Goal: Information Seeking & Learning: Learn about a topic

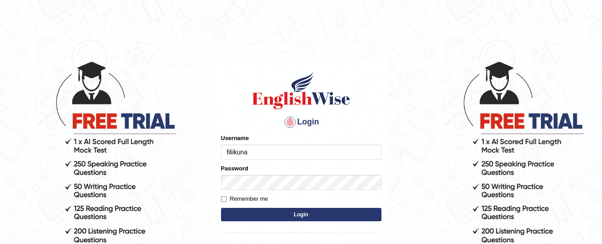
click at [238, 211] on button "Login" at bounding box center [301, 214] width 160 height 13
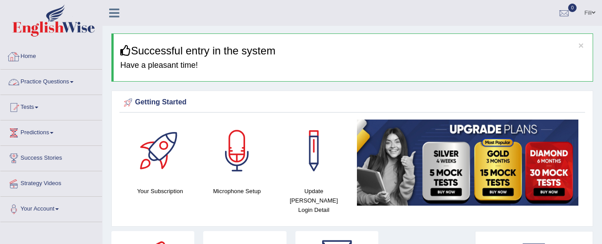
click at [70, 86] on link "Practice Questions" at bounding box center [51, 80] width 102 height 22
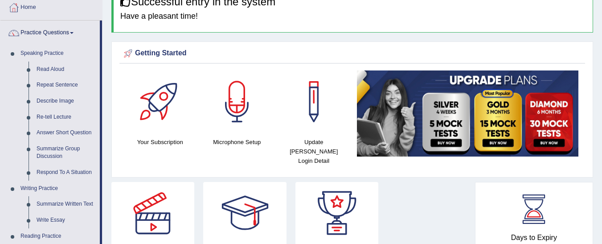
scroll to position [57, 0]
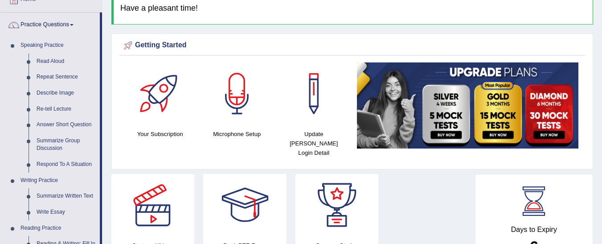
click at [232, 101] on div at bounding box center [237, 93] width 62 height 62
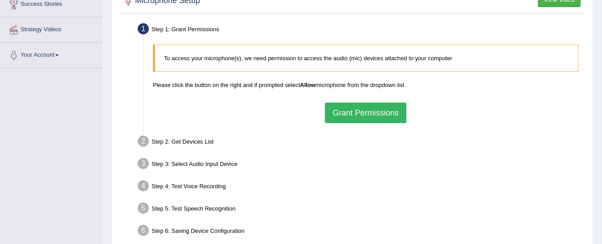
click at [368, 109] on button "Grant Permissions" at bounding box center [365, 112] width 81 height 20
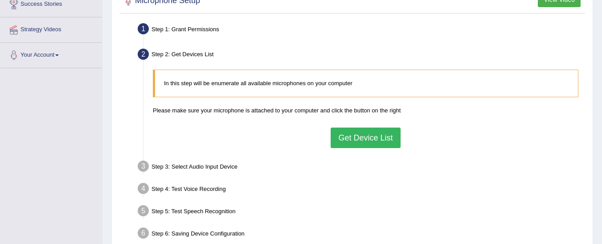
click at [368, 139] on button "Get Device List" at bounding box center [365, 137] width 69 height 20
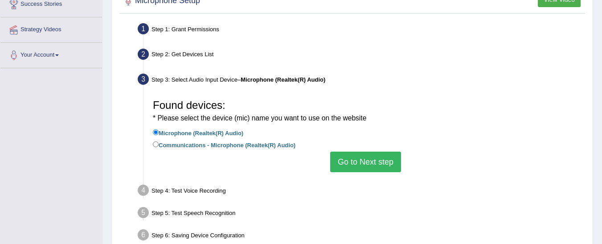
click at [364, 161] on button "Go to Next step" at bounding box center [365, 161] width 71 height 20
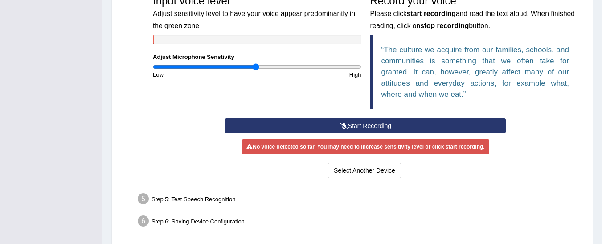
scroll to position [287, 0]
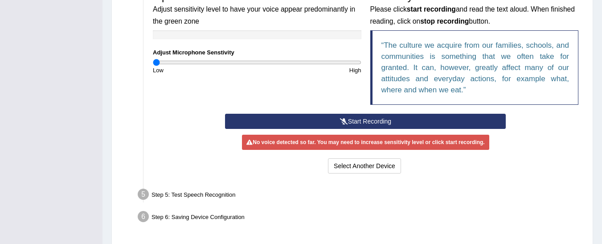
drag, startPoint x: 255, startPoint y: 63, endPoint x: 157, endPoint y: 63, distance: 97.6
click at [157, 63] on input "range" at bounding box center [257, 62] width 208 height 7
drag, startPoint x: 157, startPoint y: 61, endPoint x: 177, endPoint y: 65, distance: 20.4
click at [177, 65] on input "range" at bounding box center [257, 62] width 208 height 7
drag, startPoint x: 177, startPoint y: 65, endPoint x: 269, endPoint y: 70, distance: 92.3
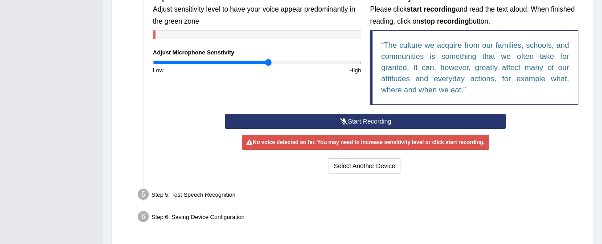
click at [269, 66] on input "range" at bounding box center [257, 62] width 208 height 7
drag, startPoint x: 266, startPoint y: 63, endPoint x: 275, endPoint y: 66, distance: 9.0
click at [275, 66] on input "range" at bounding box center [257, 62] width 208 height 7
click at [273, 61] on input "range" at bounding box center [257, 62] width 208 height 7
click at [329, 118] on button "Start Recording" at bounding box center [365, 121] width 281 height 15
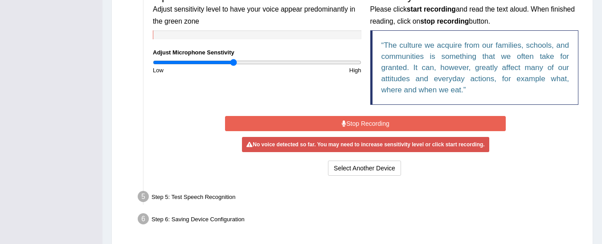
drag, startPoint x: 271, startPoint y: 61, endPoint x: 234, endPoint y: 68, distance: 37.7
type input "0.78"
click at [234, 66] on input "range" at bounding box center [257, 62] width 208 height 7
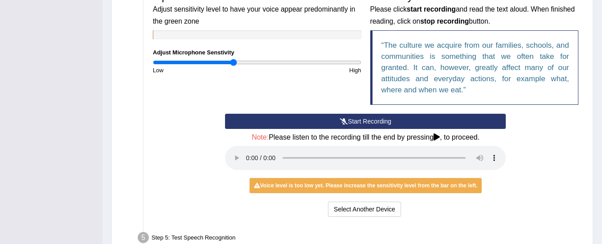
click at [319, 123] on button "Start Recording" at bounding box center [365, 121] width 281 height 15
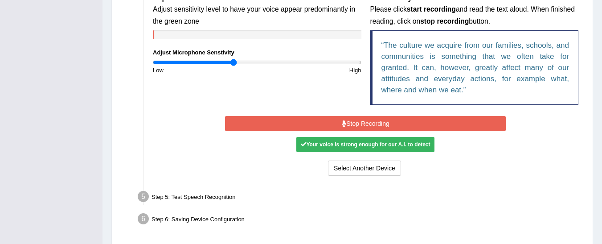
click at [319, 123] on button "Stop Recording" at bounding box center [365, 123] width 281 height 15
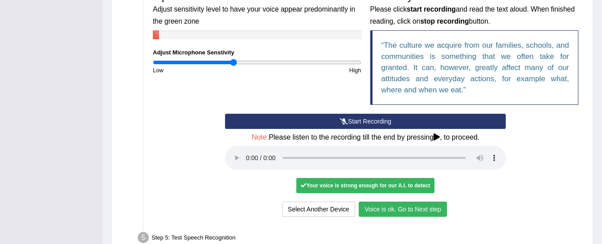
click at [379, 213] on button "Voice is ok. Go to Next step" at bounding box center [403, 208] width 88 height 15
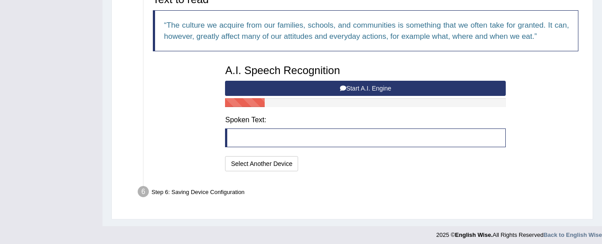
scroll to position [302, 0]
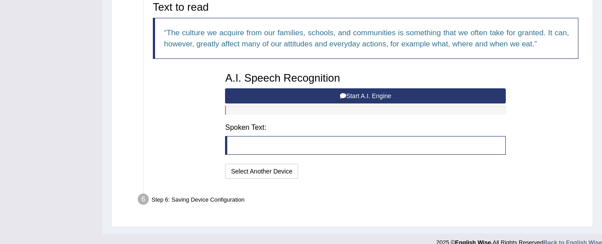
click at [353, 93] on button "Start A.I. Engine" at bounding box center [365, 95] width 281 height 15
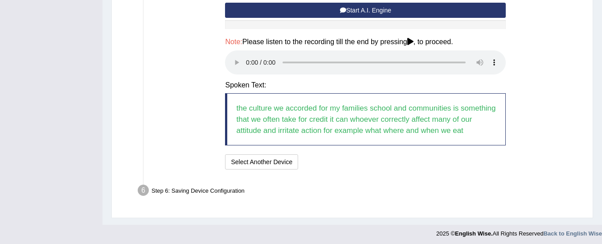
scroll to position [390, 0]
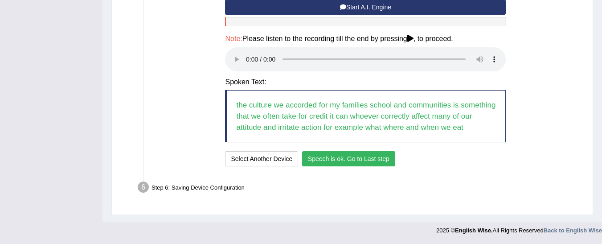
click at [362, 158] on button "Speech is ok. Go to Last step" at bounding box center [348, 158] width 93 height 15
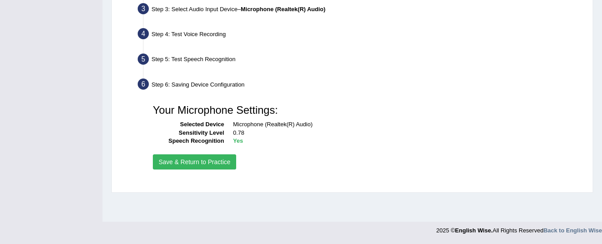
scroll to position [224, 0]
click at [187, 164] on button "Save & Return to Practice" at bounding box center [194, 161] width 83 height 15
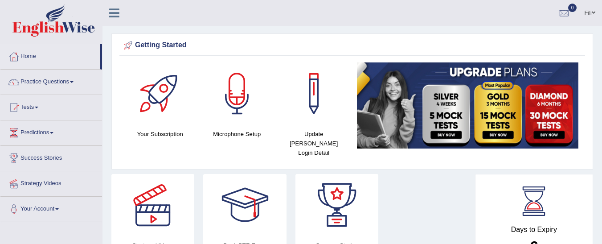
drag, startPoint x: 0, startPoint y: 0, endPoint x: 62, endPoint y: 83, distance: 103.7
click at [62, 83] on link "Practice Questions" at bounding box center [51, 80] width 102 height 22
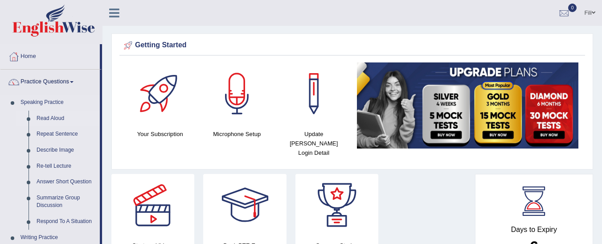
click at [55, 117] on link "Read Aloud" at bounding box center [66, 118] width 67 height 16
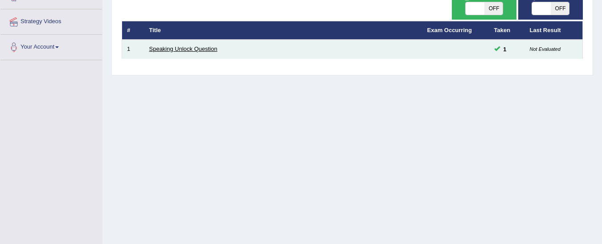
click at [181, 52] on link "Speaking Unlock Question" at bounding box center [183, 48] width 68 height 7
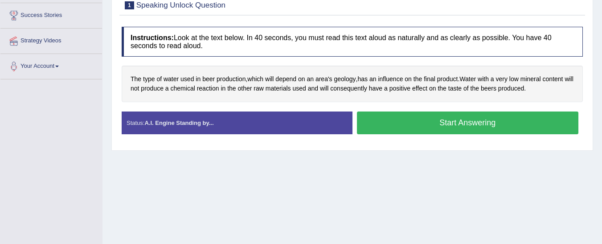
click at [429, 124] on button "Start Answering" at bounding box center [468, 122] width 222 height 23
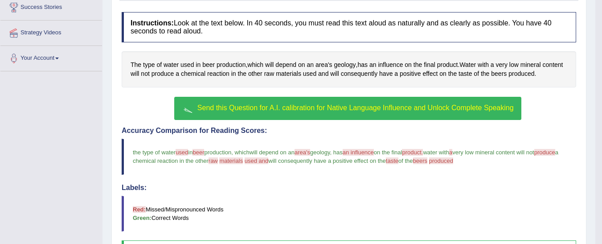
scroll to position [159, 0]
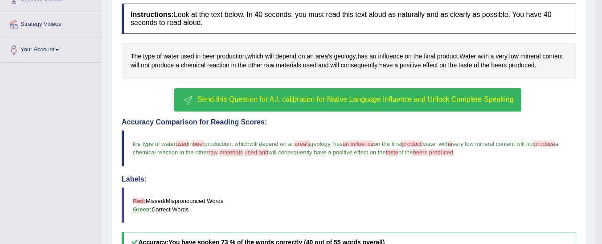
click at [332, 100] on span "Send this Question for A.I. calibration for Native Language Influence and Unloc…" at bounding box center [355, 99] width 316 height 8
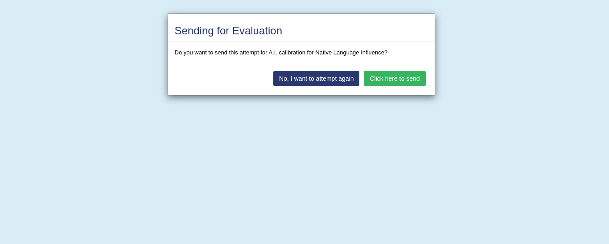
click at [386, 82] on button "Click here to send" at bounding box center [394, 78] width 61 height 15
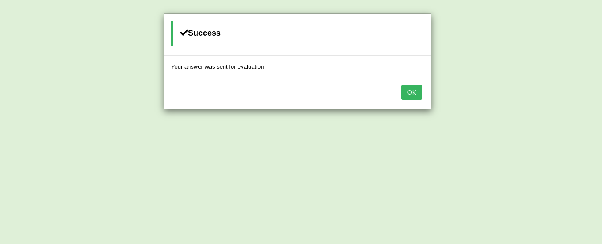
click at [416, 89] on button "OK" at bounding box center [411, 92] width 20 height 15
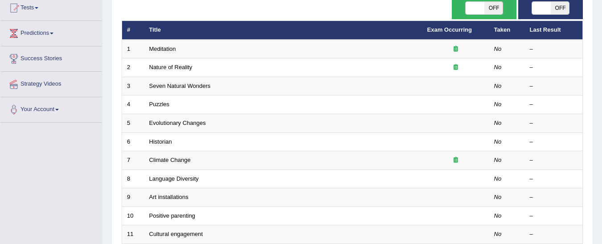
scroll to position [102, 0]
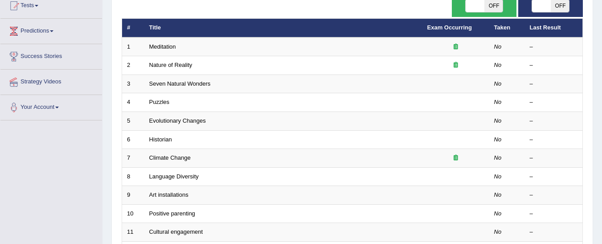
drag, startPoint x: 0, startPoint y: 0, endPoint x: 605, endPoint y: 138, distance: 620.9
click at [601, 138] on html "Toggle navigation Home Practice Questions Speaking Practice Read Aloud Repeat S…" at bounding box center [301, 20] width 602 height 244
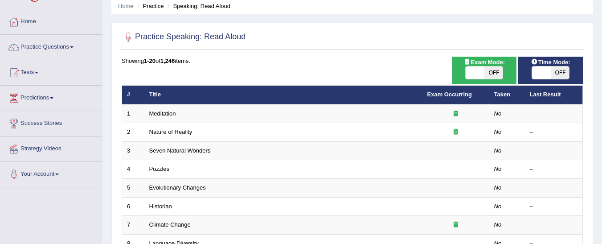
scroll to position [43, 0]
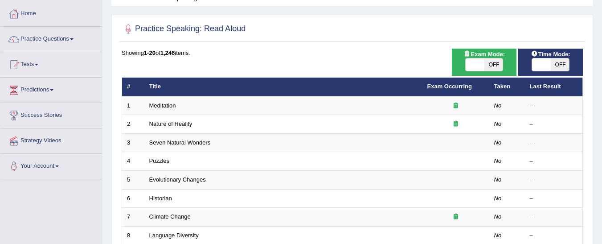
click at [546, 62] on span at bounding box center [541, 64] width 19 height 12
checkbox input "true"
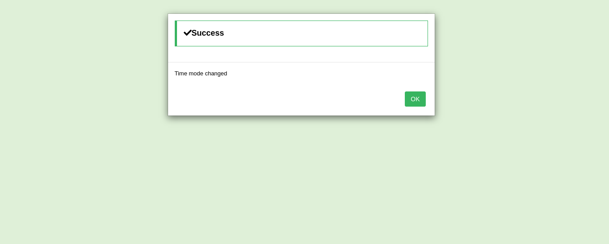
click at [415, 102] on button "OK" at bounding box center [415, 98] width 20 height 15
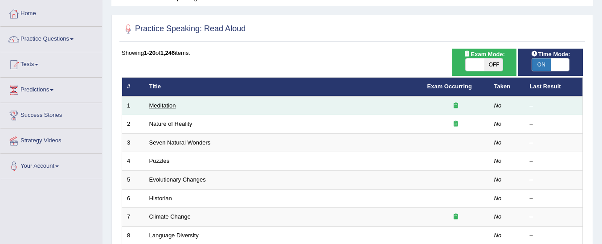
click at [164, 108] on link "Meditation" at bounding box center [162, 105] width 27 height 7
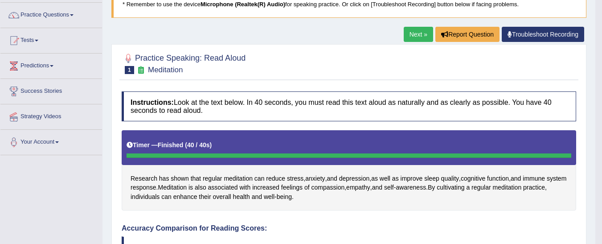
scroll to position [61, 0]
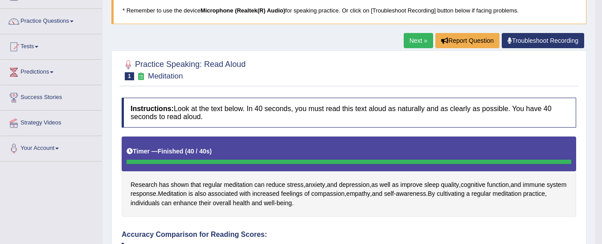
click at [414, 41] on link "Next »" at bounding box center [418, 40] width 29 height 15
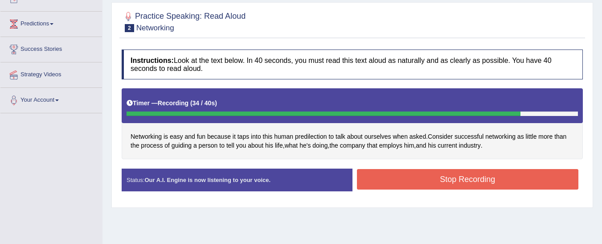
click at [518, 176] on button "Stop Recording" at bounding box center [468, 179] width 222 height 20
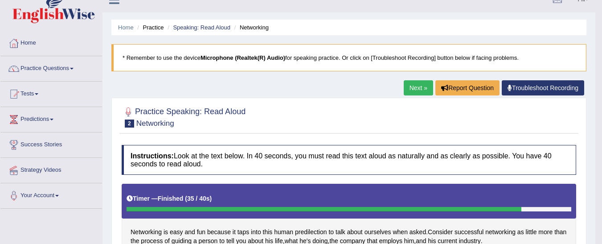
scroll to position [15, 0]
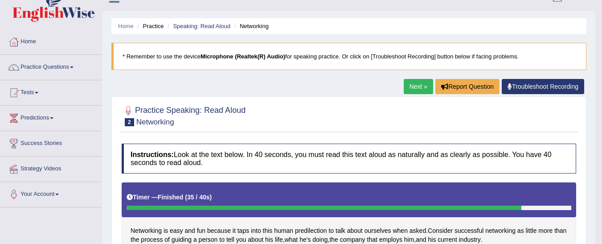
click at [415, 85] on link "Next »" at bounding box center [418, 86] width 29 height 15
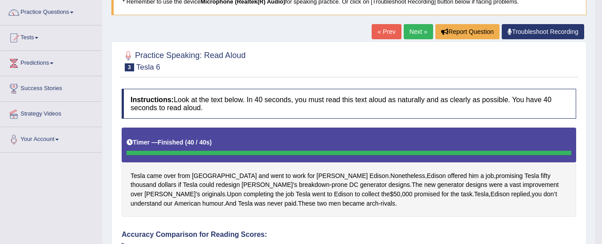
scroll to position [65, 0]
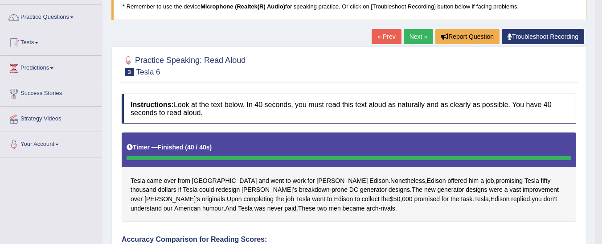
click at [412, 30] on link "Next »" at bounding box center [418, 36] width 29 height 15
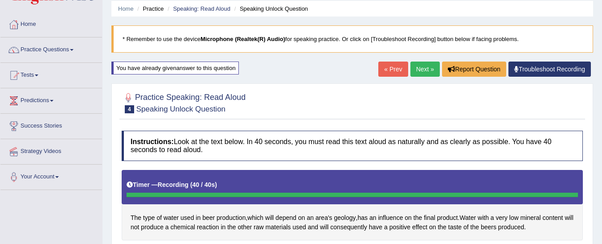
scroll to position [31, 0]
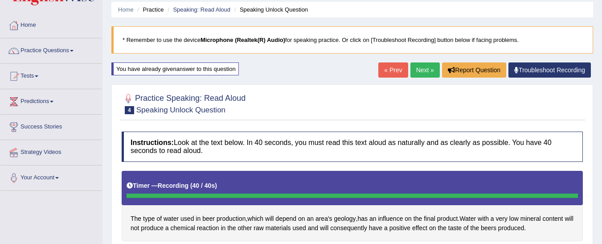
click at [419, 71] on link "Next »" at bounding box center [424, 69] width 29 height 15
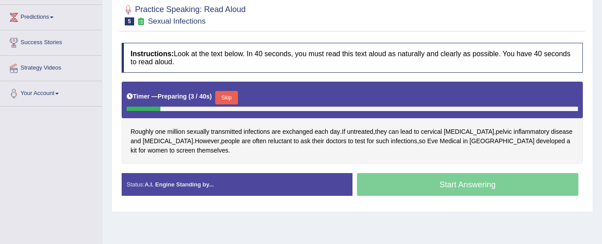
click at [601, 128] on html "Toggle navigation Home Practice Questions Speaking Practice Read Aloud Repeat S…" at bounding box center [301, 7] width 602 height 244
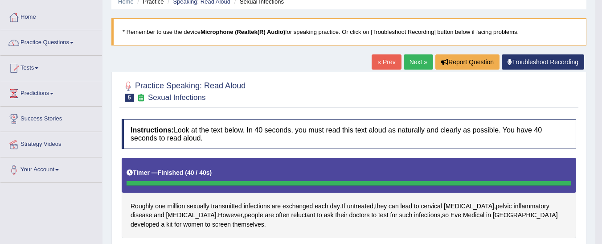
scroll to position [15, 0]
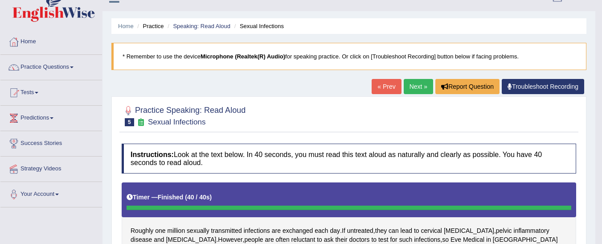
click at [412, 89] on link "Next »" at bounding box center [418, 86] width 29 height 15
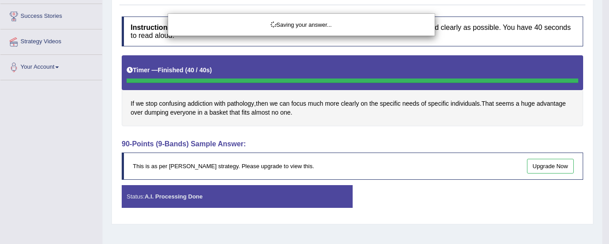
drag, startPoint x: 608, startPoint y: 193, endPoint x: 507, endPoint y: 204, distance: 101.7
click at [601, 222] on div "Saving your answer..." at bounding box center [304, 122] width 609 height 244
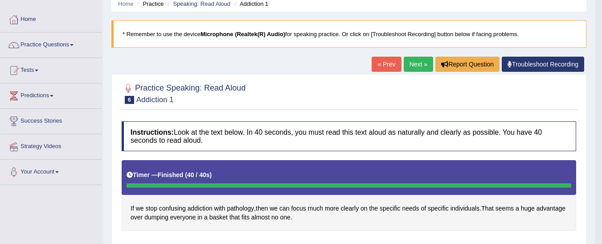
scroll to position [33, 0]
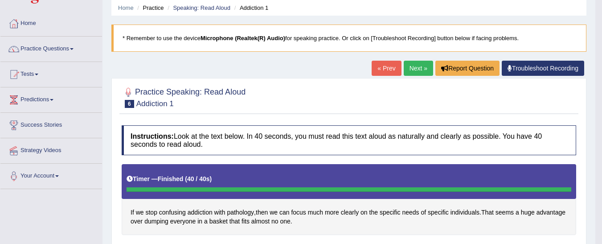
click at [419, 69] on link "Next »" at bounding box center [418, 68] width 29 height 15
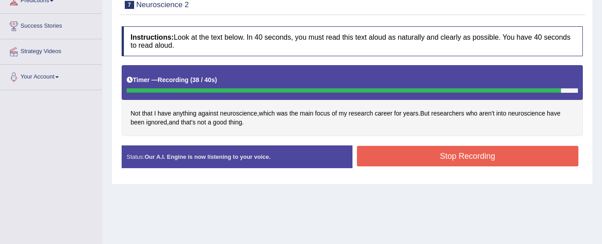
click at [432, 161] on button "Stop Recording" at bounding box center [468, 156] width 222 height 20
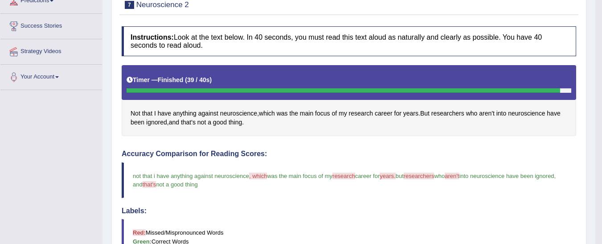
drag, startPoint x: 598, startPoint y: 130, endPoint x: 601, endPoint y: 140, distance: 10.6
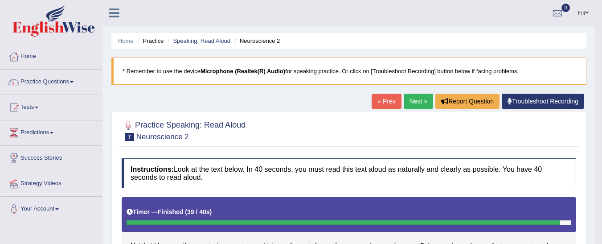
click at [413, 100] on link "Next »" at bounding box center [418, 101] width 29 height 15
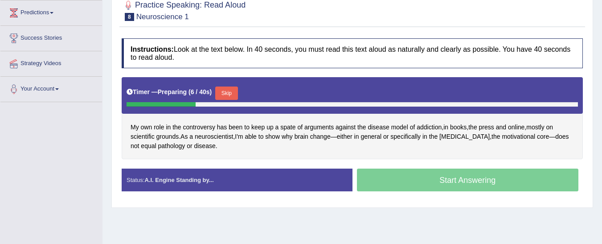
scroll to position [123, 0]
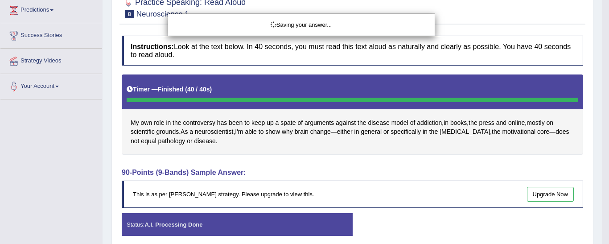
click at [453, 178] on div "Saving your answer..." at bounding box center [304, 122] width 609 height 244
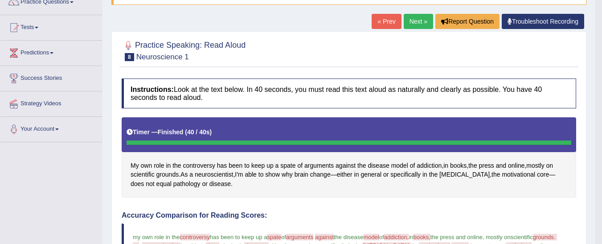
scroll to position [77, 0]
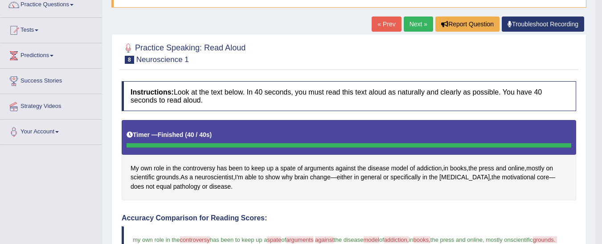
click at [418, 25] on link "Next »" at bounding box center [418, 23] width 29 height 15
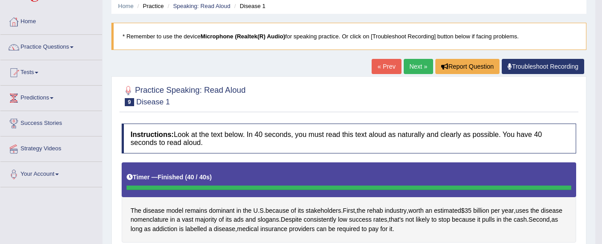
scroll to position [25, 0]
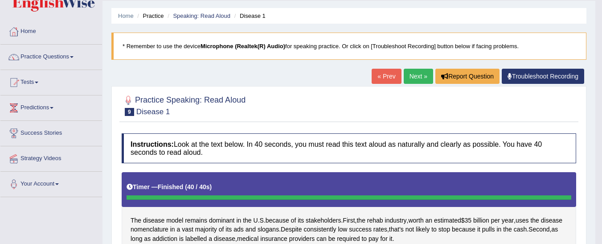
click at [417, 76] on link "Next »" at bounding box center [418, 76] width 29 height 15
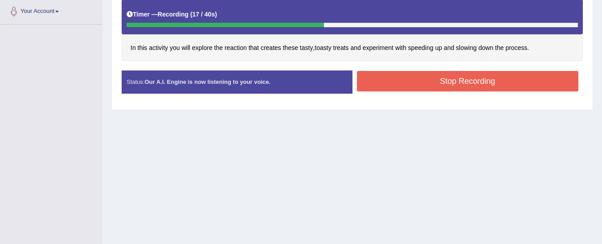
click at [486, 78] on button "Stop Recording" at bounding box center [468, 81] width 222 height 20
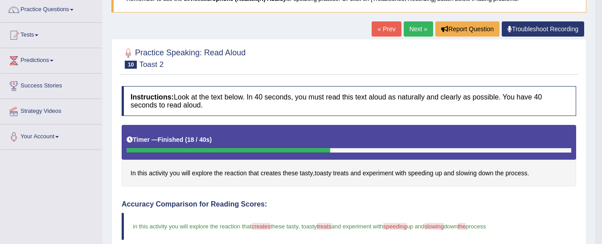
scroll to position [67, 0]
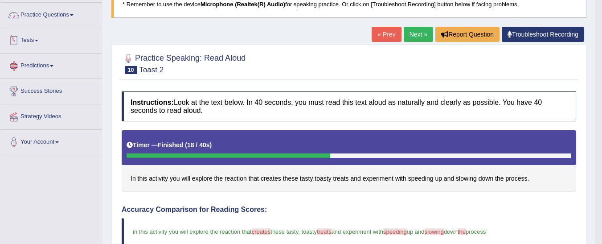
click at [41, 20] on link "Practice Questions" at bounding box center [51, 14] width 102 height 22
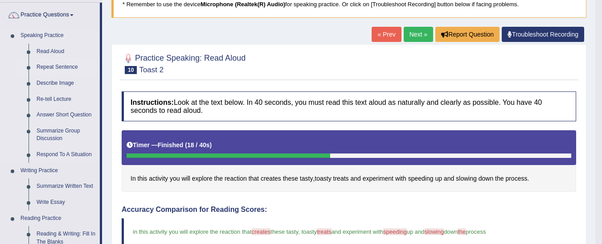
click at [57, 66] on link "Repeat Sentence" at bounding box center [66, 67] width 67 height 16
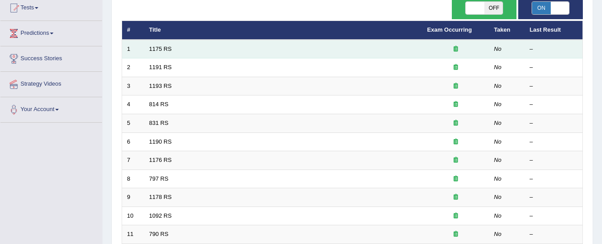
click at [167, 53] on td "1175 RS" at bounding box center [283, 49] width 278 height 19
click at [155, 49] on link "1175 RS" at bounding box center [160, 48] width 23 height 7
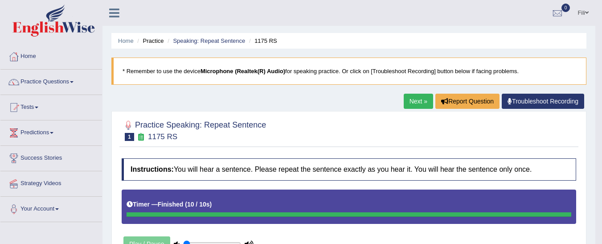
click at [421, 98] on link "Next »" at bounding box center [418, 101] width 29 height 15
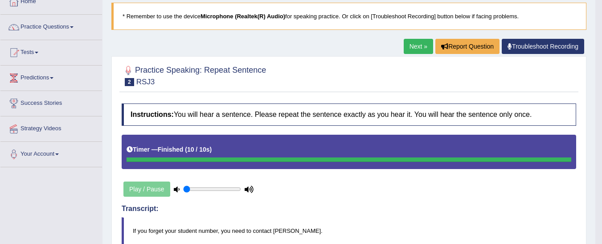
scroll to position [51, 0]
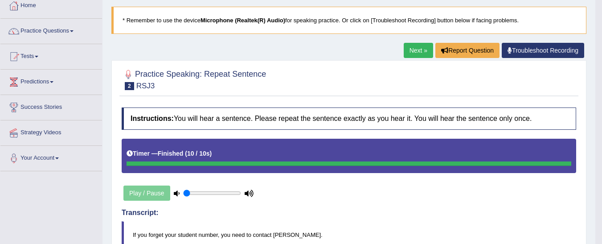
click at [418, 54] on link "Next »" at bounding box center [418, 50] width 29 height 15
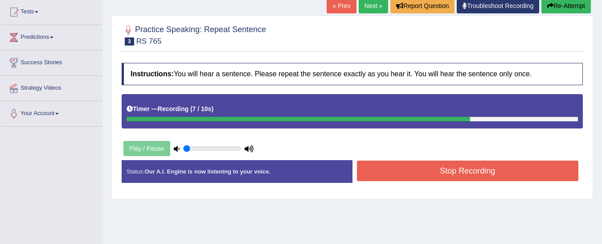
click at [398, 178] on button "Stop Recording" at bounding box center [468, 170] width 222 height 20
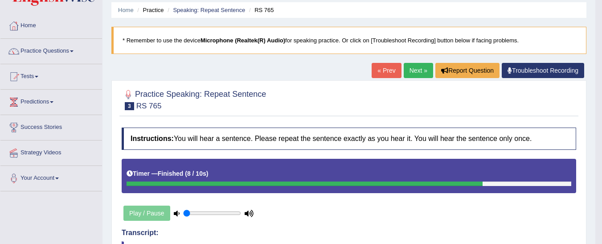
scroll to position [32, 0]
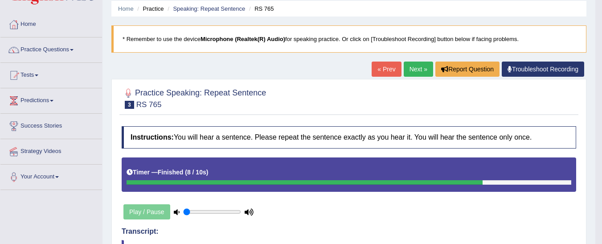
click at [413, 65] on link "Next »" at bounding box center [418, 68] width 29 height 15
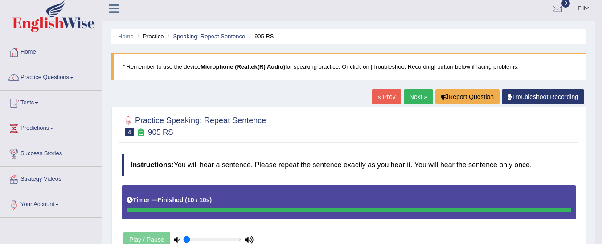
scroll to position [30, 0]
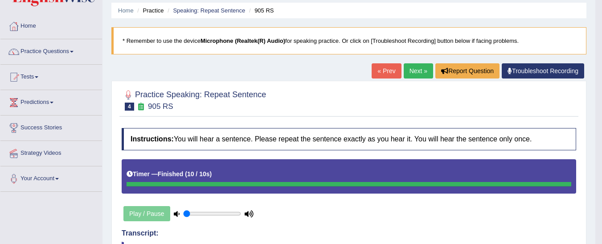
click at [418, 71] on link "Next »" at bounding box center [418, 70] width 29 height 15
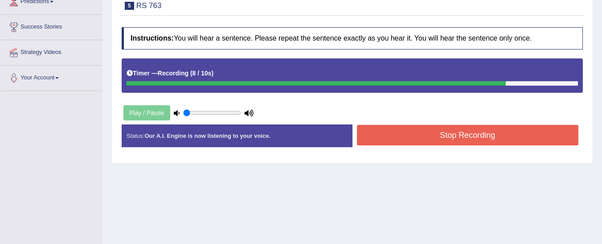
click at [466, 133] on button "Stop Recording" at bounding box center [468, 135] width 222 height 20
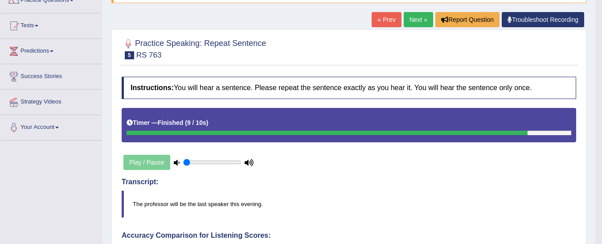
scroll to position [79, 0]
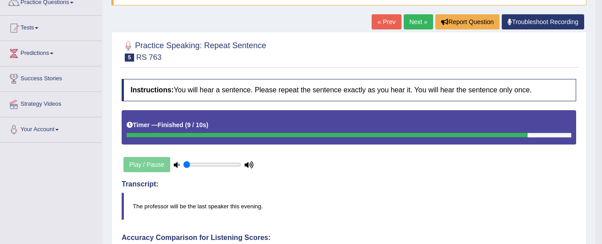
click at [417, 25] on link "Next »" at bounding box center [418, 21] width 29 height 15
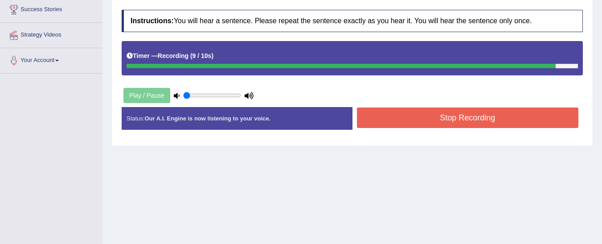
click at [453, 116] on button "Stop Recording" at bounding box center [468, 117] width 222 height 20
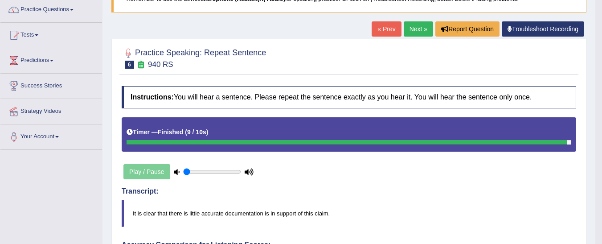
scroll to position [74, 0]
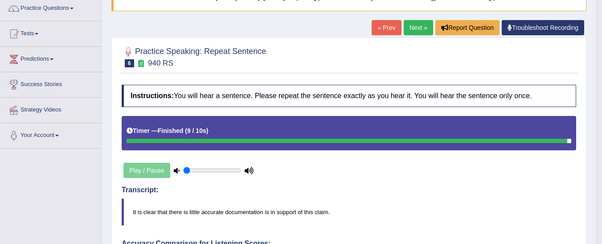
click at [418, 31] on link "Next »" at bounding box center [418, 27] width 29 height 15
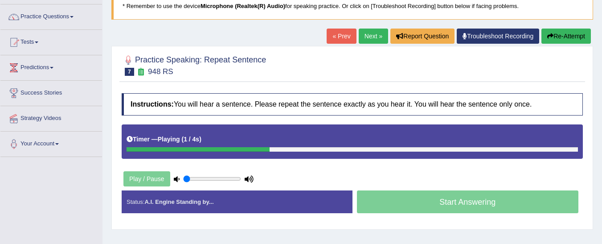
scroll to position [76, 0]
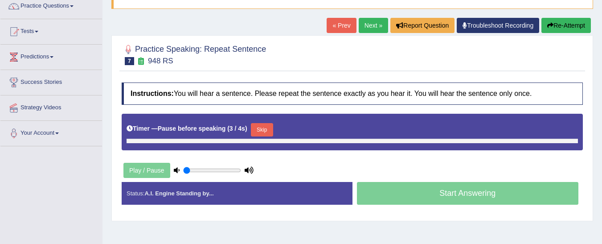
click at [137, 164] on div "Play / Pause" at bounding box center [189, 170] width 134 height 22
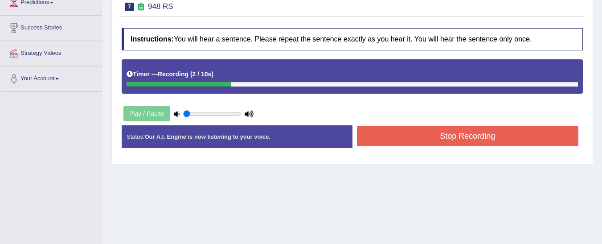
scroll to position [133, 0]
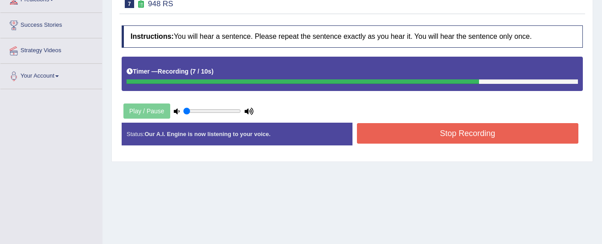
click at [444, 130] on button "Stop Recording" at bounding box center [468, 133] width 222 height 20
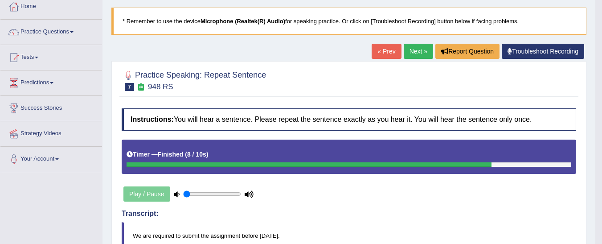
scroll to position [54, 0]
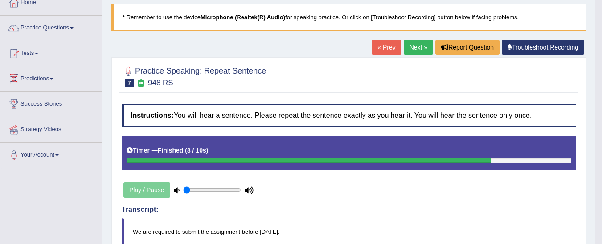
click at [416, 49] on link "Next »" at bounding box center [418, 47] width 29 height 15
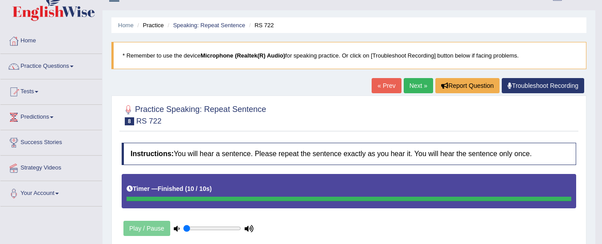
scroll to position [8, 0]
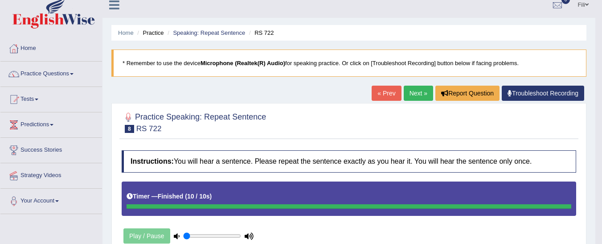
click at [413, 98] on link "Next »" at bounding box center [418, 93] width 29 height 15
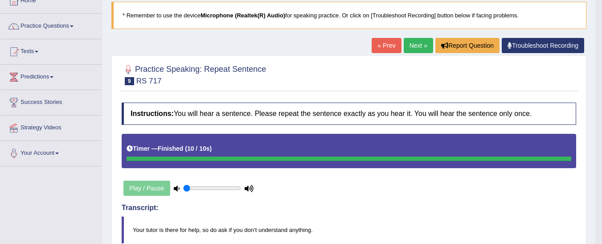
scroll to position [38, 0]
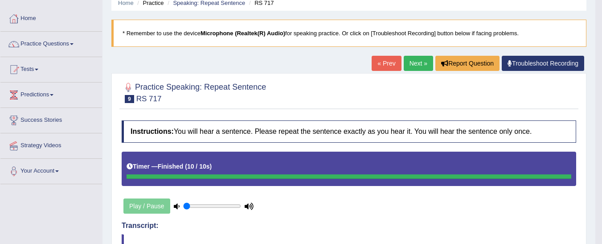
click at [418, 61] on link "Next »" at bounding box center [418, 63] width 29 height 15
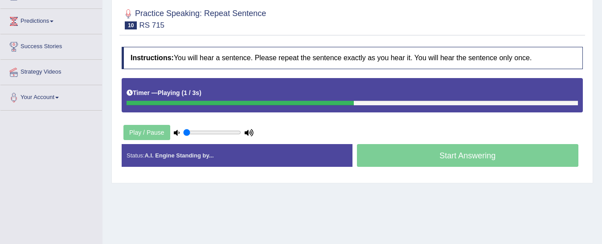
scroll to position [114, 0]
